Goal: Information Seeking & Learning: Learn about a topic

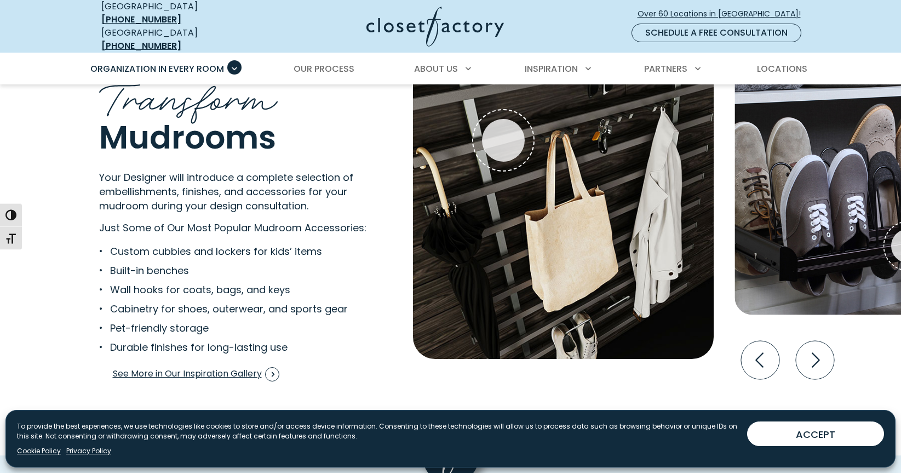
scroll to position [2120, 0]
click at [825, 347] on icon "Next slide" at bounding box center [815, 359] width 38 height 38
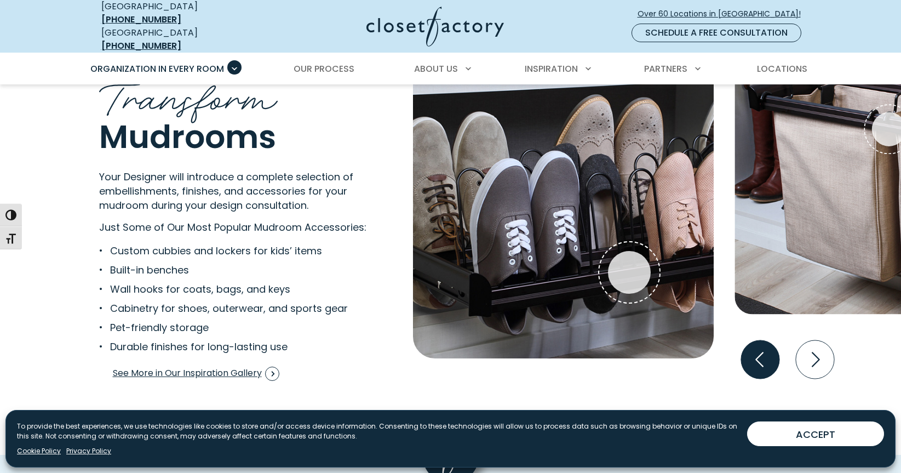
click at [764, 342] on icon "Previous slide" at bounding box center [760, 359] width 38 height 38
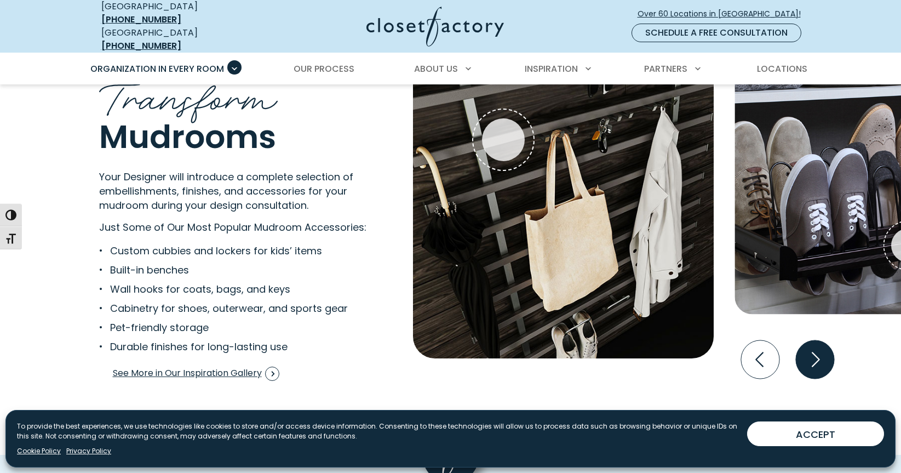
click at [809, 357] on icon "Next slide" at bounding box center [815, 359] width 38 height 38
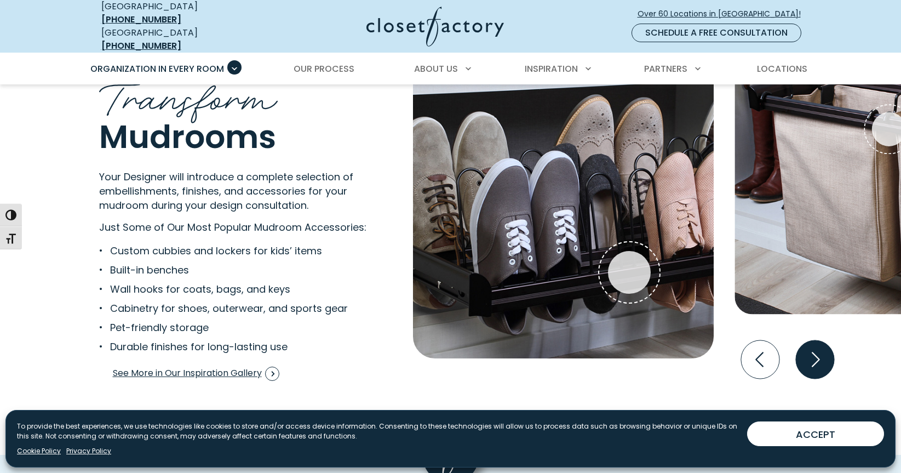
click at [809, 357] on icon "Next slide" at bounding box center [815, 359] width 38 height 38
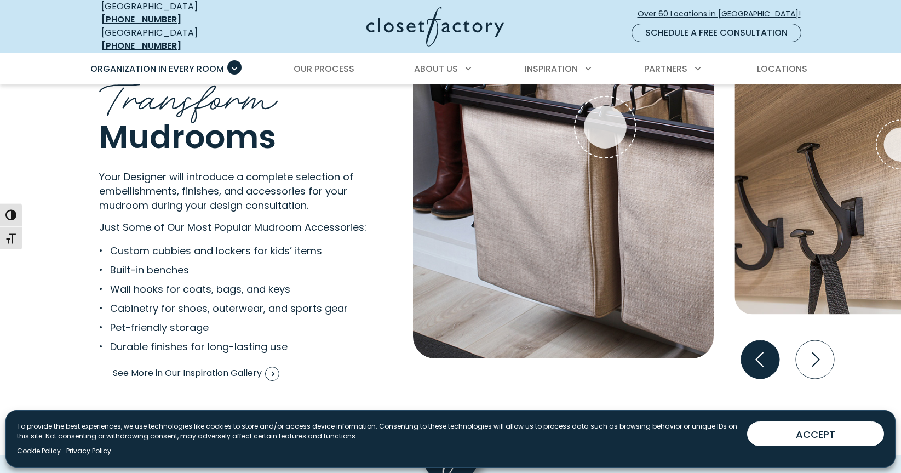
click at [771, 353] on icon "Previous slide" at bounding box center [760, 359] width 38 height 38
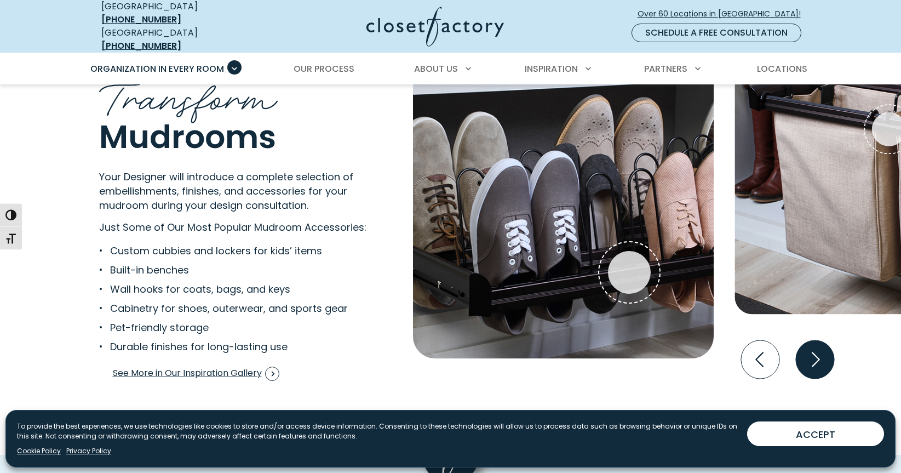
click at [815, 353] on icon "Next slide" at bounding box center [815, 359] width 38 height 38
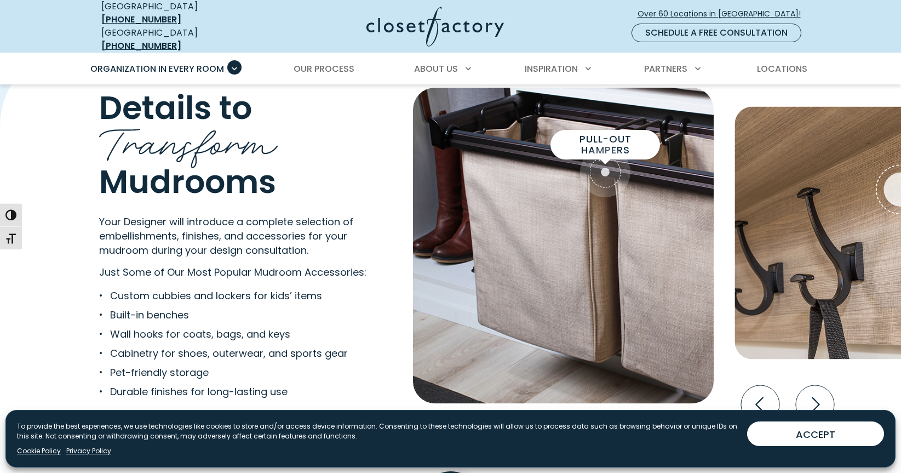
scroll to position [2073, 0]
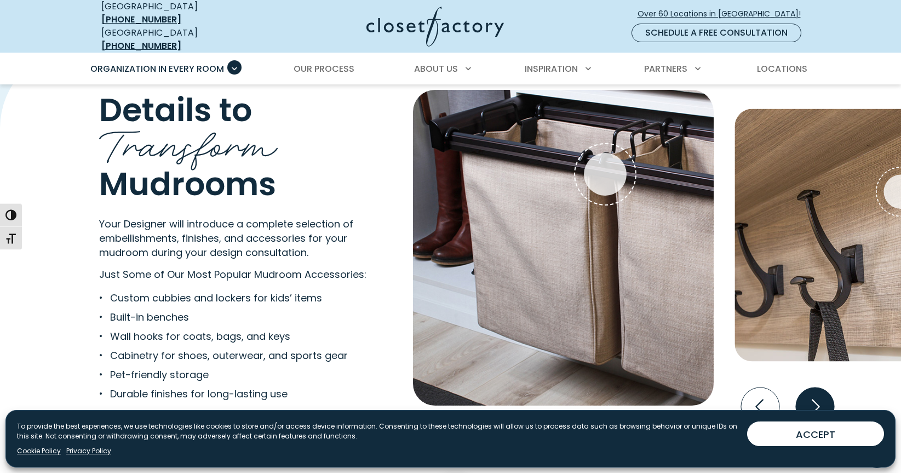
click at [819, 397] on icon "Next slide" at bounding box center [815, 406] width 38 height 38
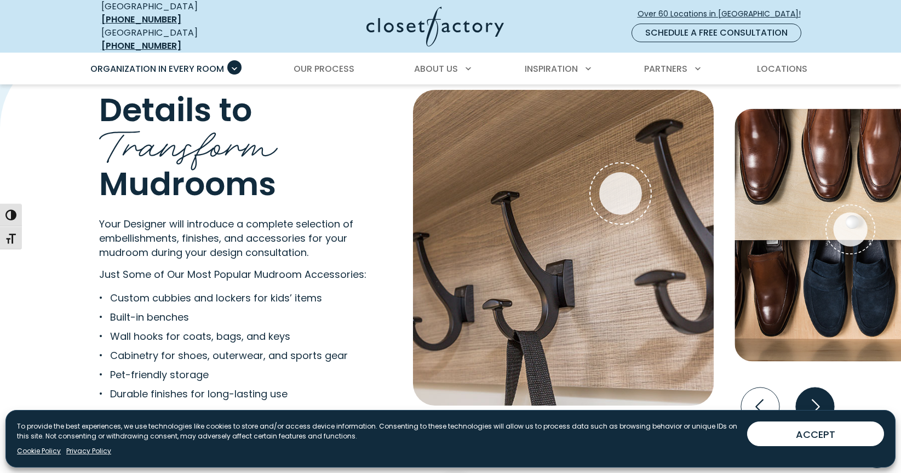
click at [819, 397] on icon "Next slide" at bounding box center [815, 406] width 38 height 38
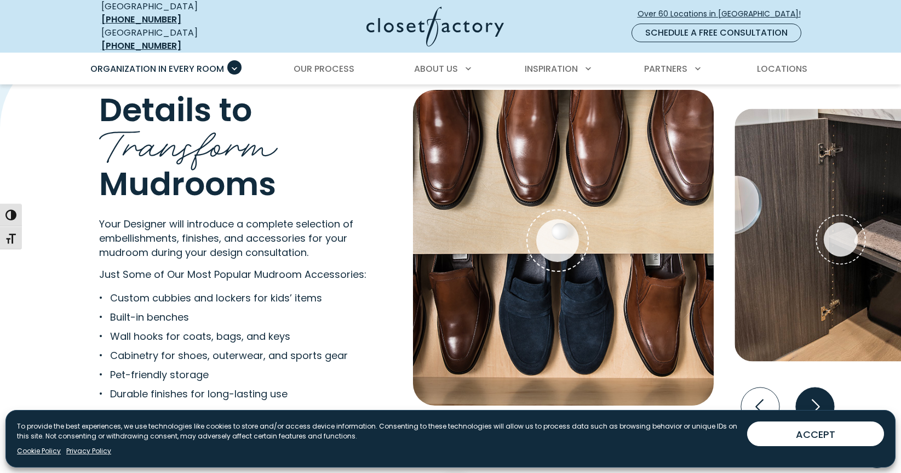
click at [819, 397] on icon "Next slide" at bounding box center [815, 406] width 38 height 38
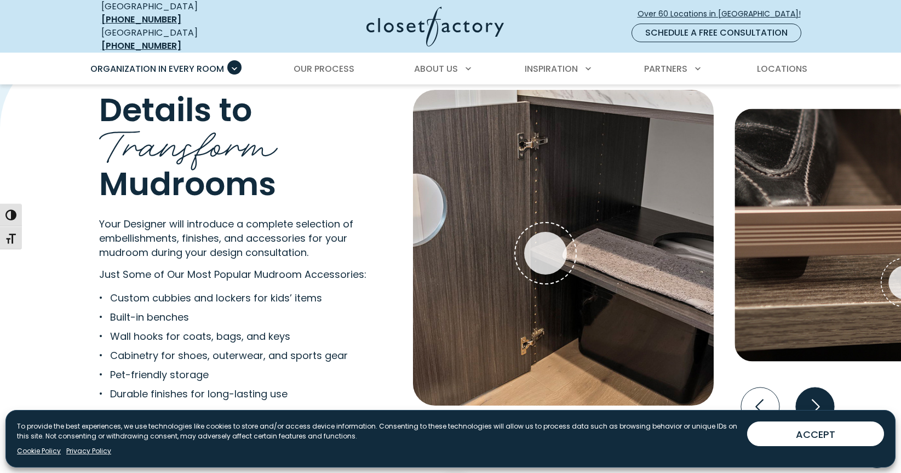
click at [819, 397] on icon "Next slide" at bounding box center [815, 406] width 38 height 38
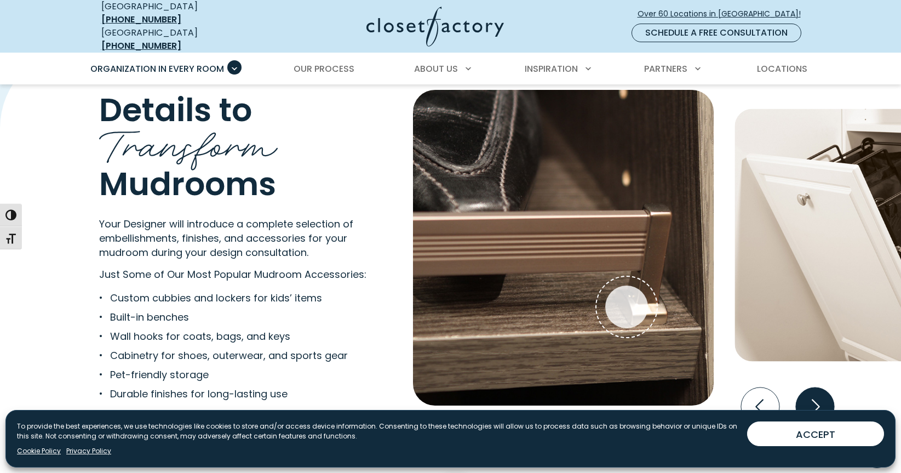
click at [819, 397] on icon "Next slide" at bounding box center [815, 406] width 38 height 38
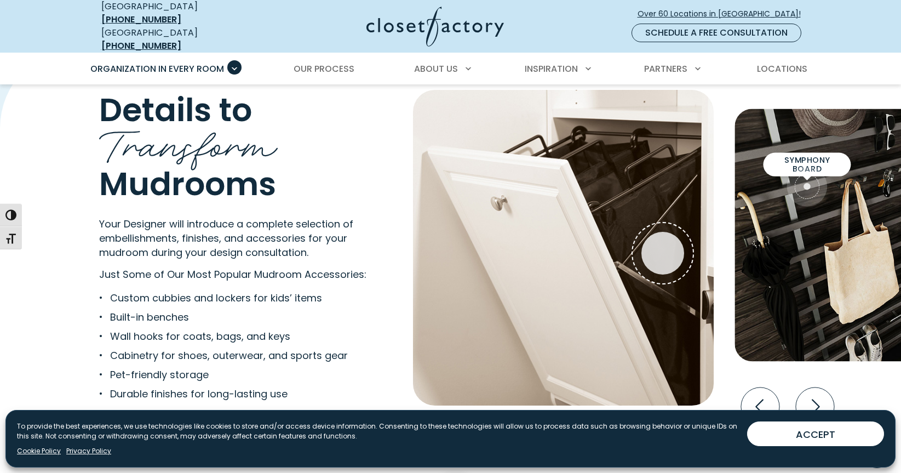
click at [808, 174] on span "Interactive Gallery" at bounding box center [807, 186] width 41 height 41
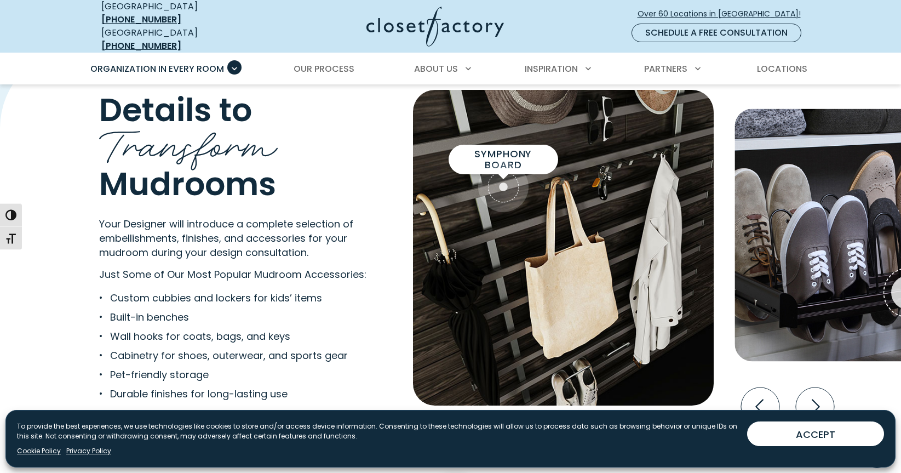
click at [504, 179] on div "Symphony board" at bounding box center [503, 186] width 43 height 43
click at [504, 149] on span "Symphony board" at bounding box center [504, 160] width 92 height 22
click at [506, 197] on span "Interactive Gallery" at bounding box center [503, 187] width 50 height 50
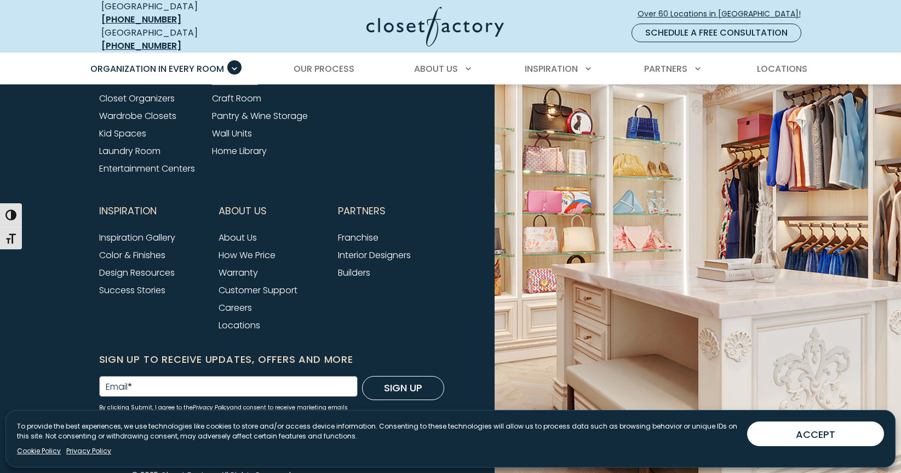
scroll to position [3759, 0]
